Goal: Transaction & Acquisition: Obtain resource

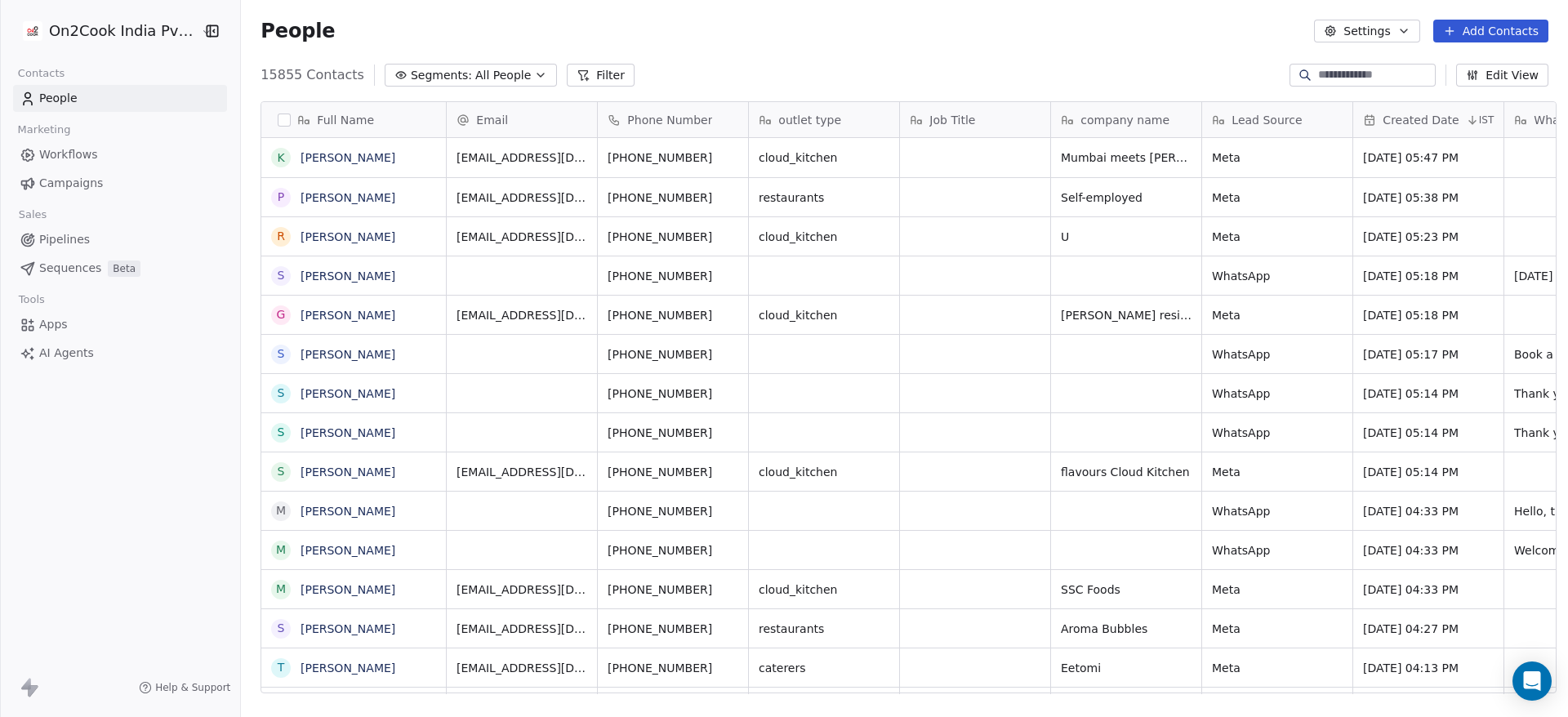
scroll to position [611, 1316]
click at [587, 72] on button "Filter" at bounding box center [601, 75] width 68 height 23
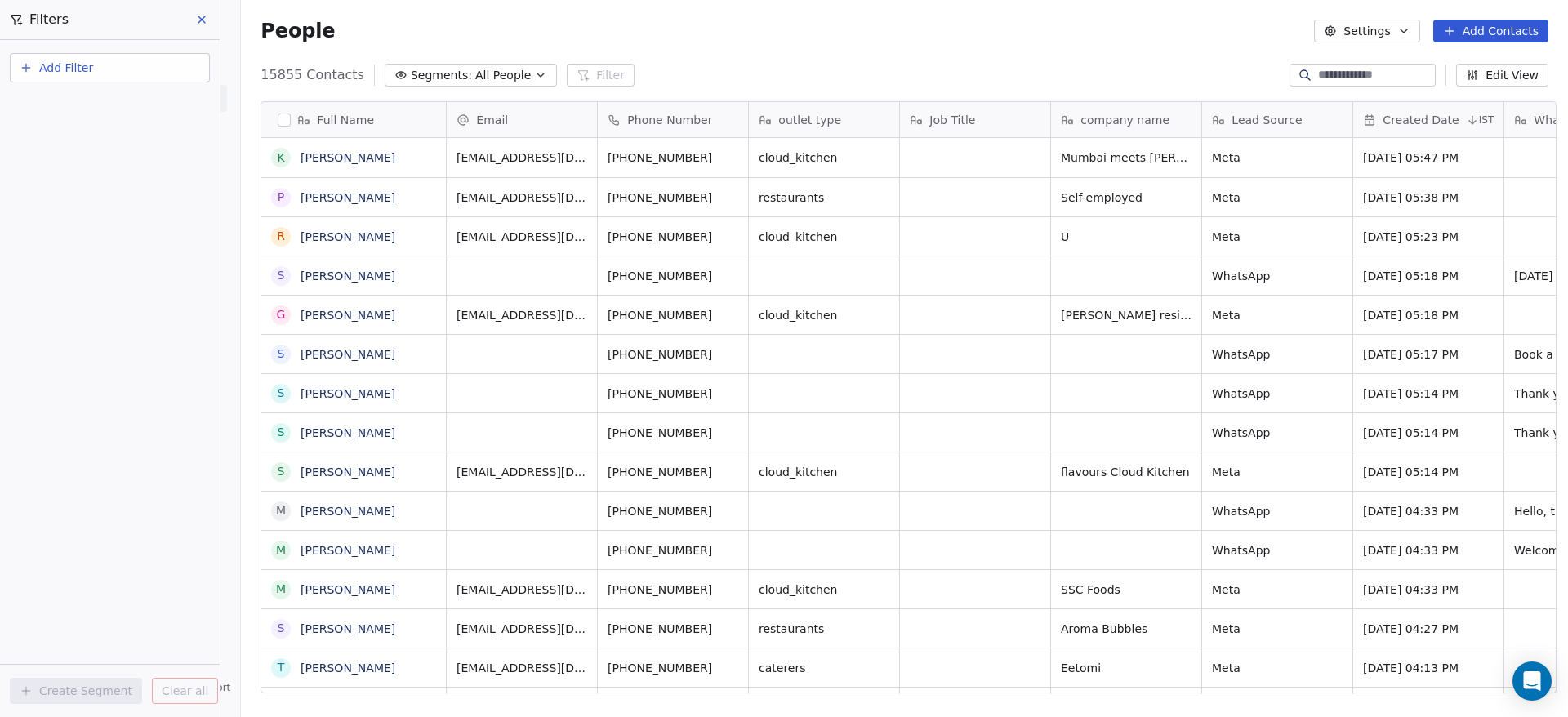
click at [92, 65] on button "Add Filter" at bounding box center [110, 68] width 200 height 30
click at [662, 19] on html "On2Cook India Pvt. Ltd. Contacts People Marketing Workflows Campaigns Sales Pip…" at bounding box center [784, 358] width 1568 height 717
click at [278, 119] on button "button" at bounding box center [284, 120] width 13 height 13
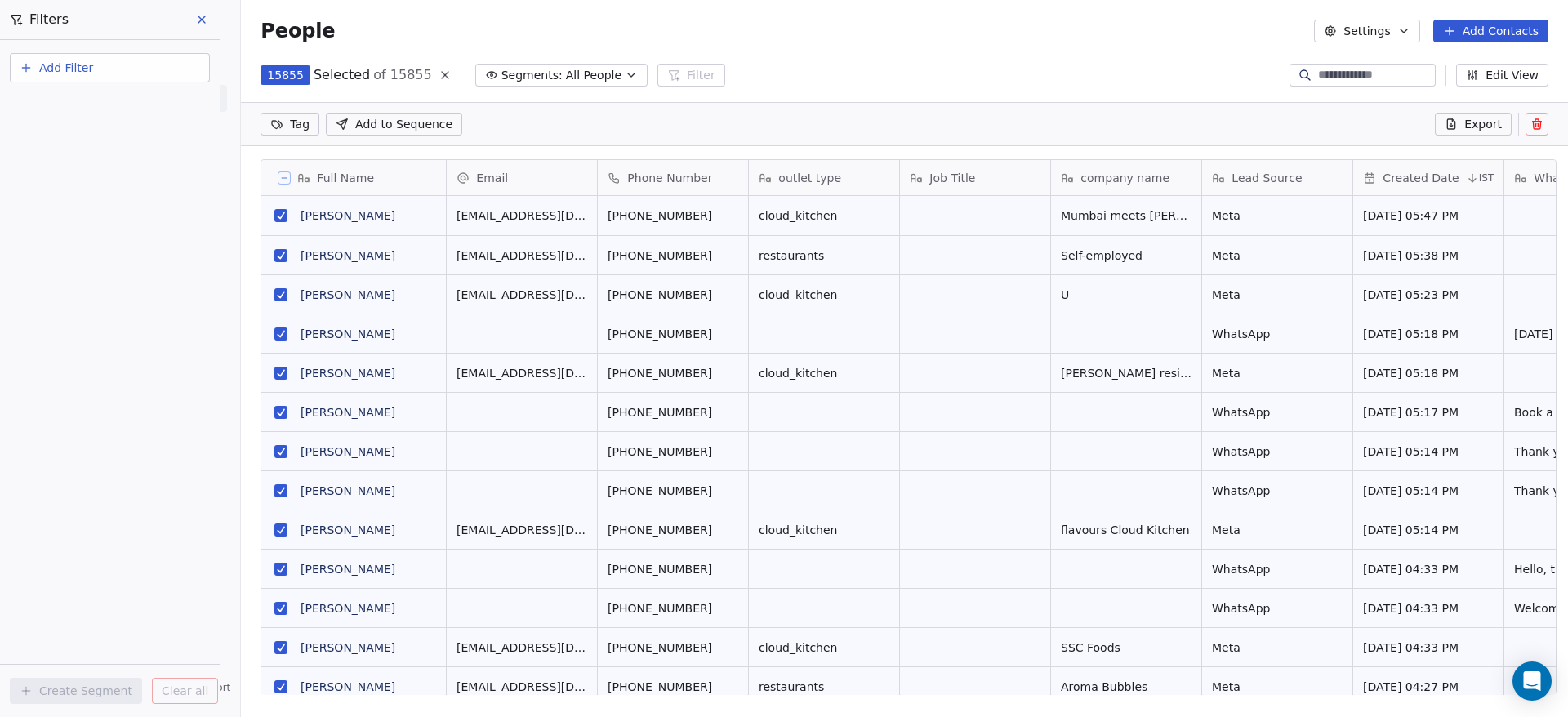
scroll to position [554, 1316]
click at [1493, 117] on span "Export" at bounding box center [1483, 124] width 37 height 17
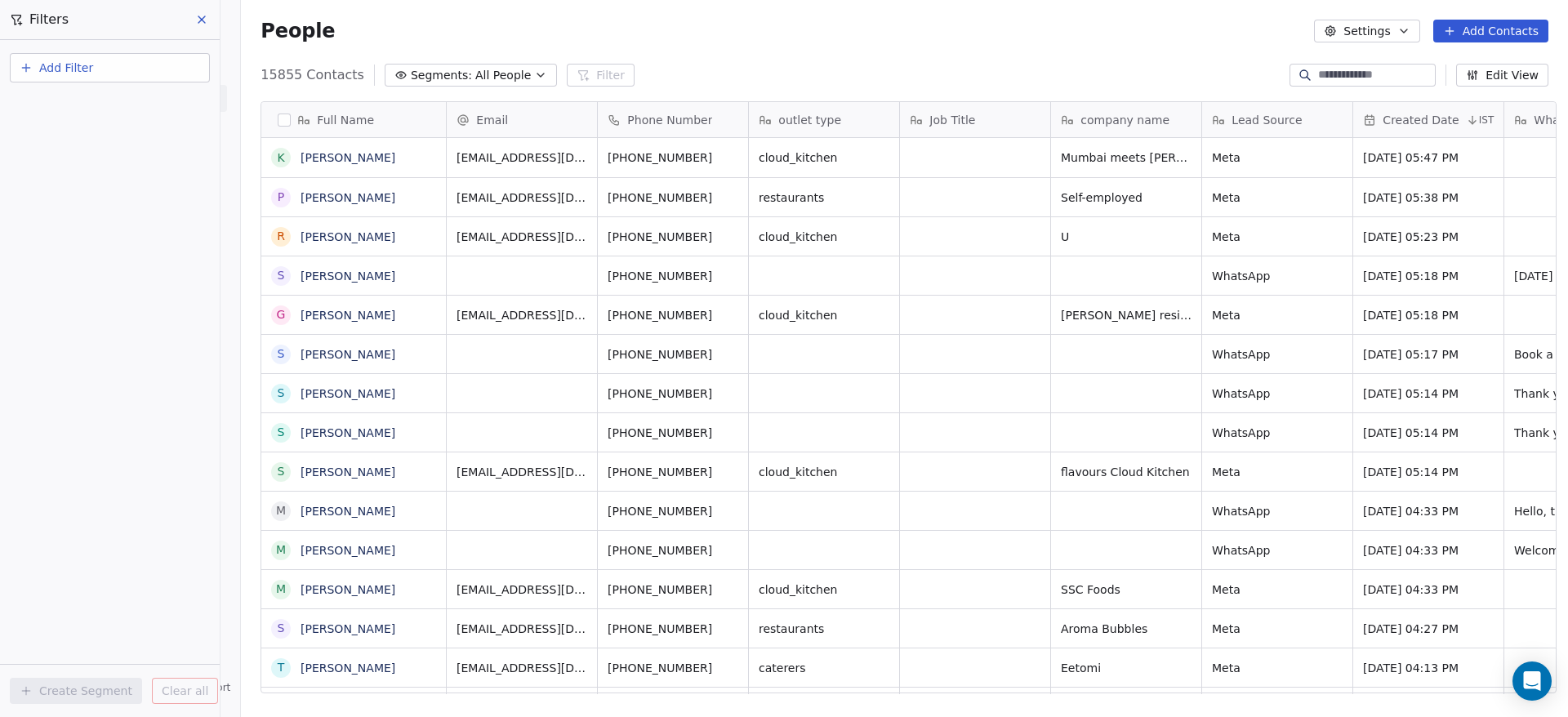
scroll to position [611, 1316]
click at [203, 26] on icon at bounding box center [202, 20] width 13 height 13
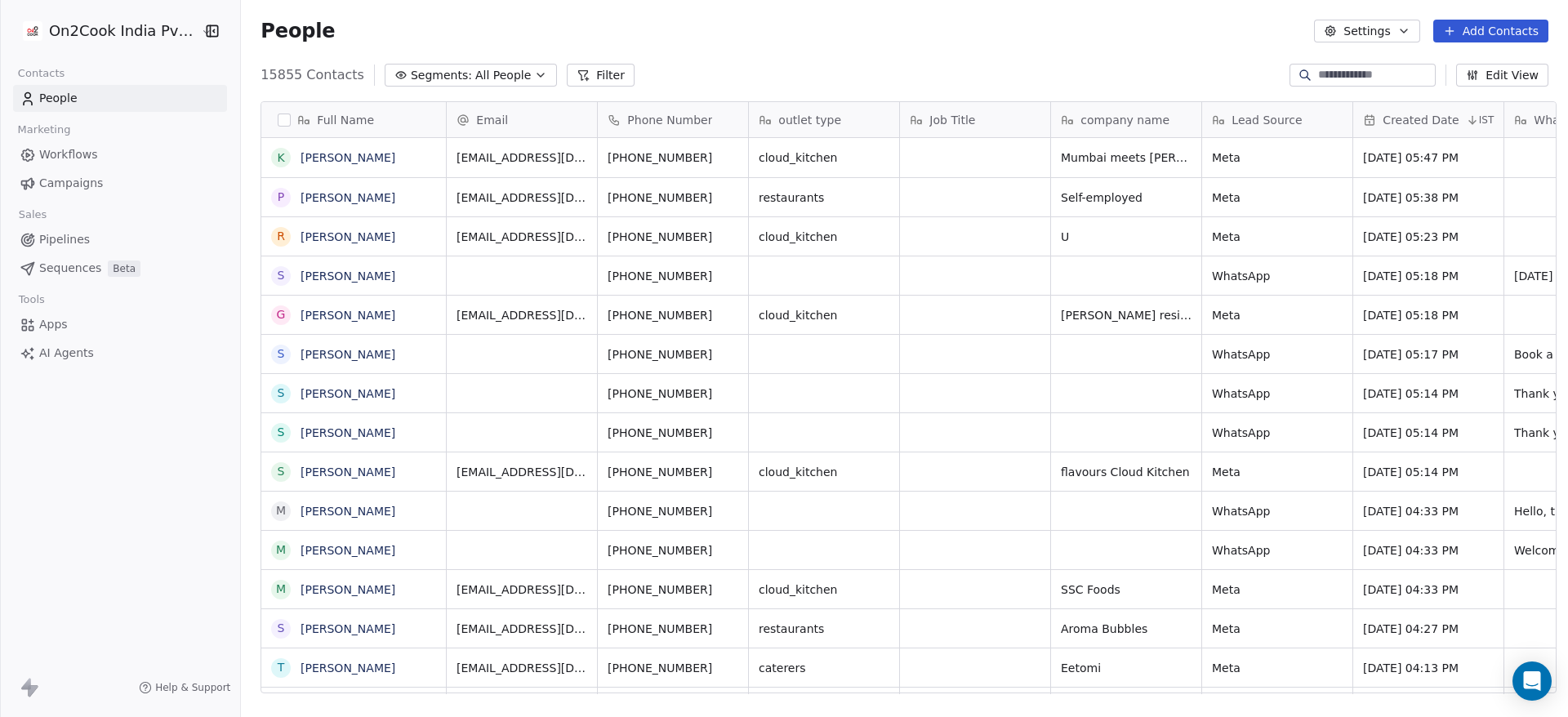
click at [56, 101] on span "People" at bounding box center [58, 98] width 38 height 17
click at [1518, 79] on button "Edit View" at bounding box center [1503, 75] width 93 height 23
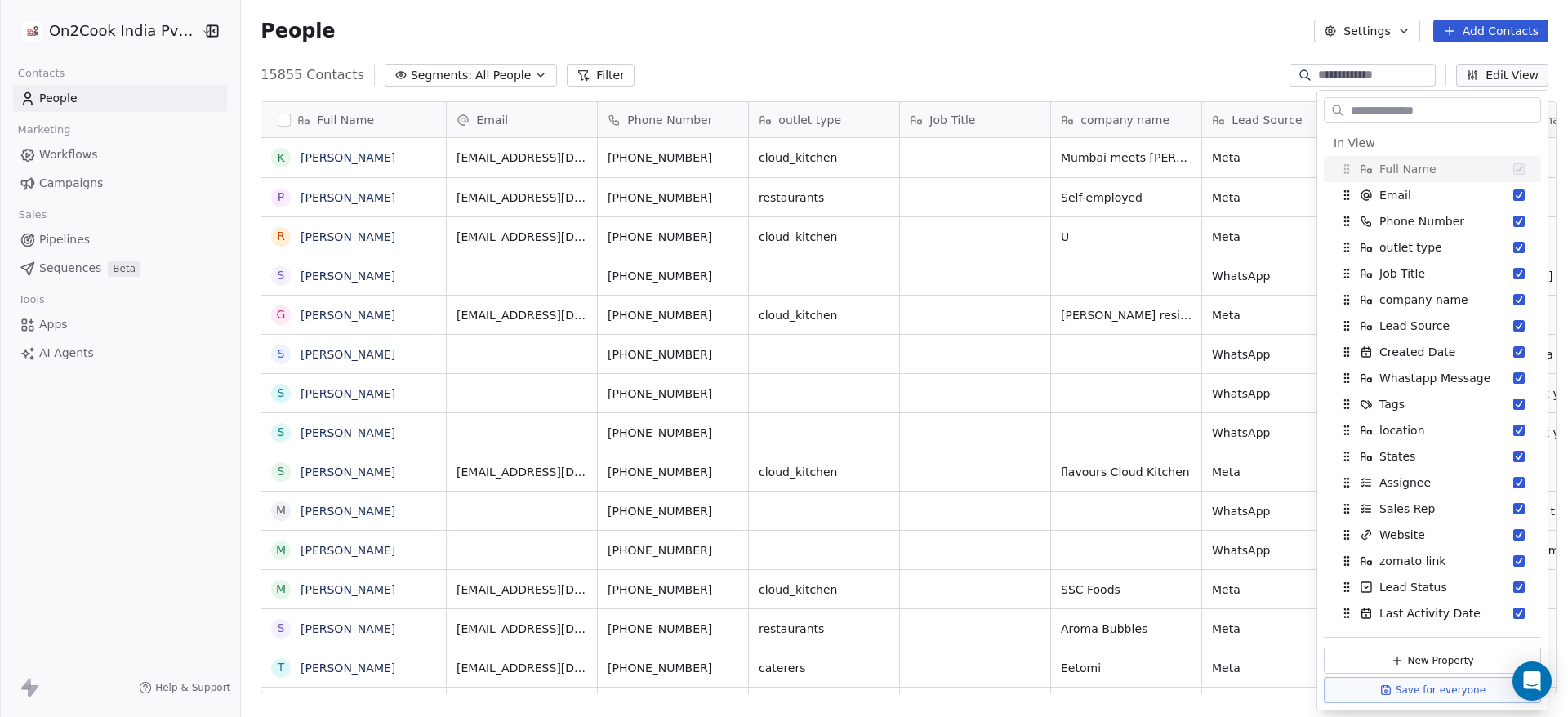
click at [1200, 80] on div "15855 Contacts Segments: All People Filter Edit View" at bounding box center [905, 75] width 1327 height 26
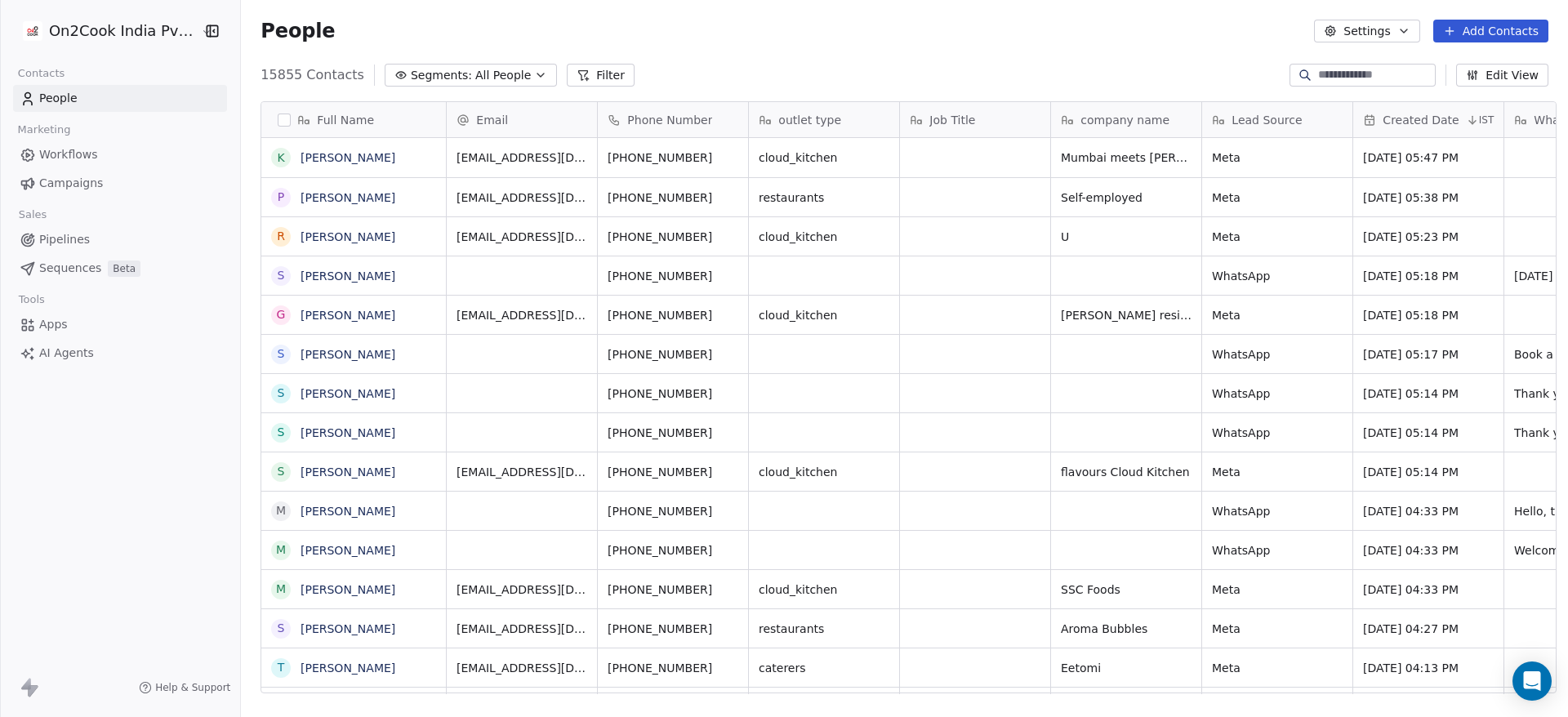
click at [1352, 34] on button "Settings" at bounding box center [1366, 31] width 105 height 23
click at [1385, 136] on span "Export" at bounding box center [1377, 145] width 37 height 17
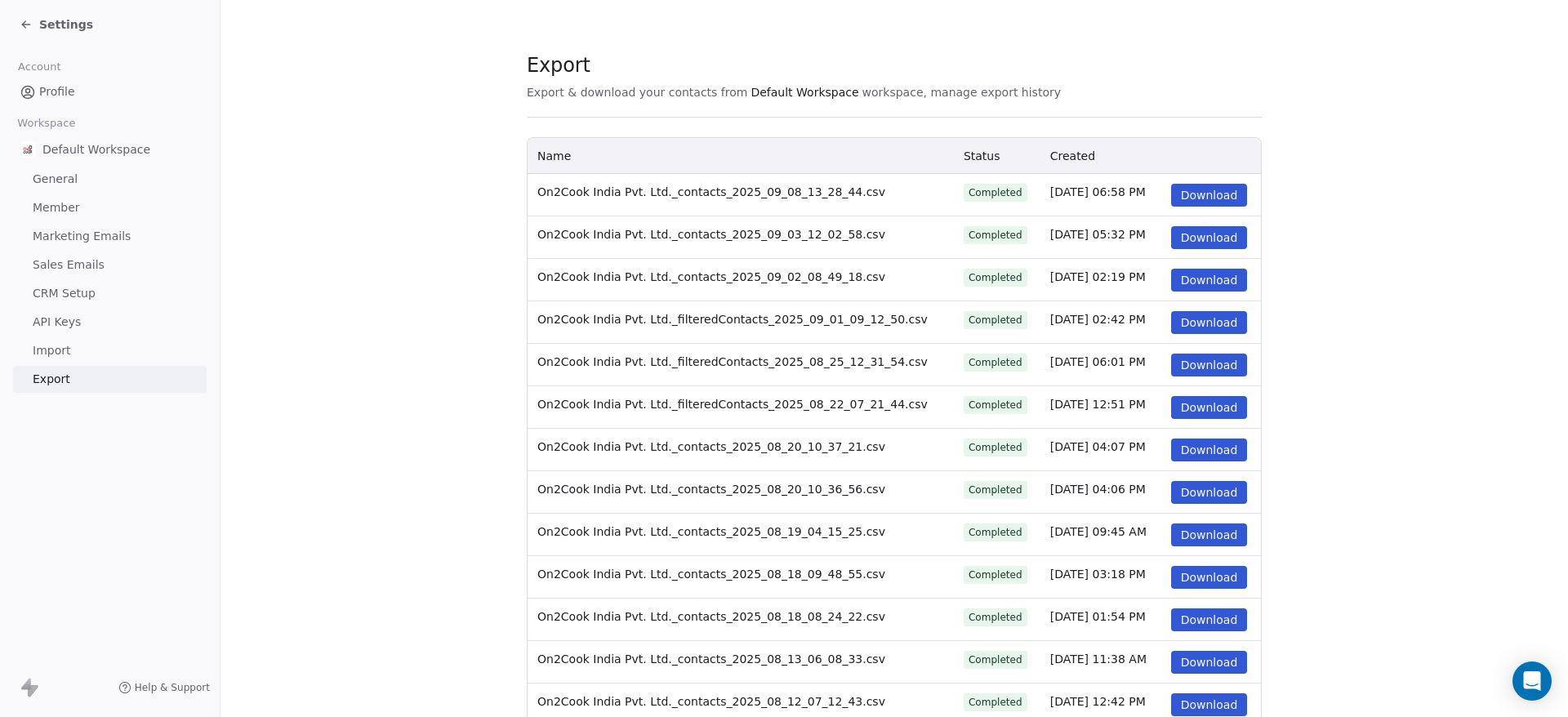
click at [1213, 201] on button "Download" at bounding box center [1209, 195] width 77 height 23
